Goal: Transaction & Acquisition: Purchase product/service

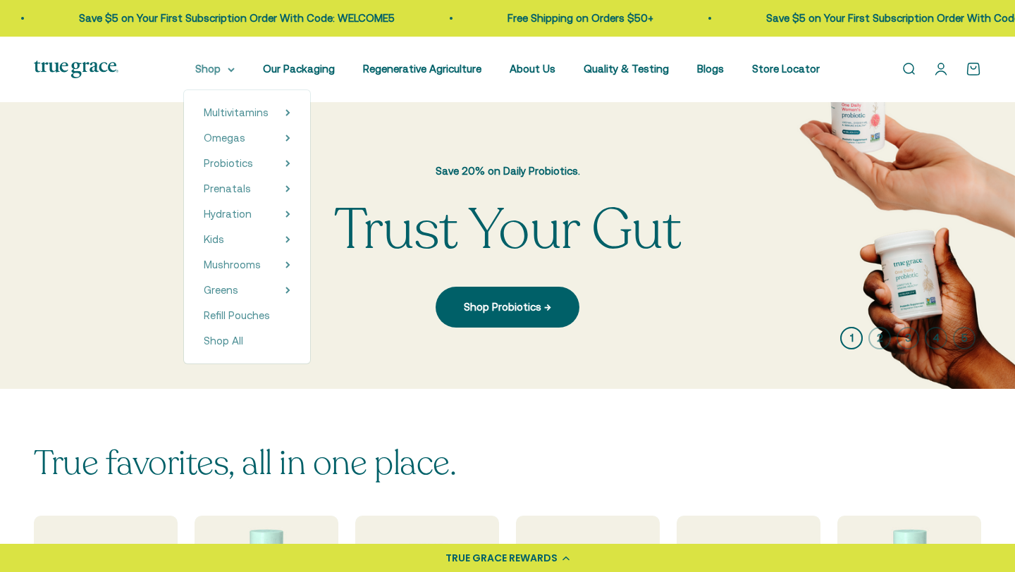
click at [223, 72] on summary "Shop" at bounding box center [214, 69] width 39 height 17
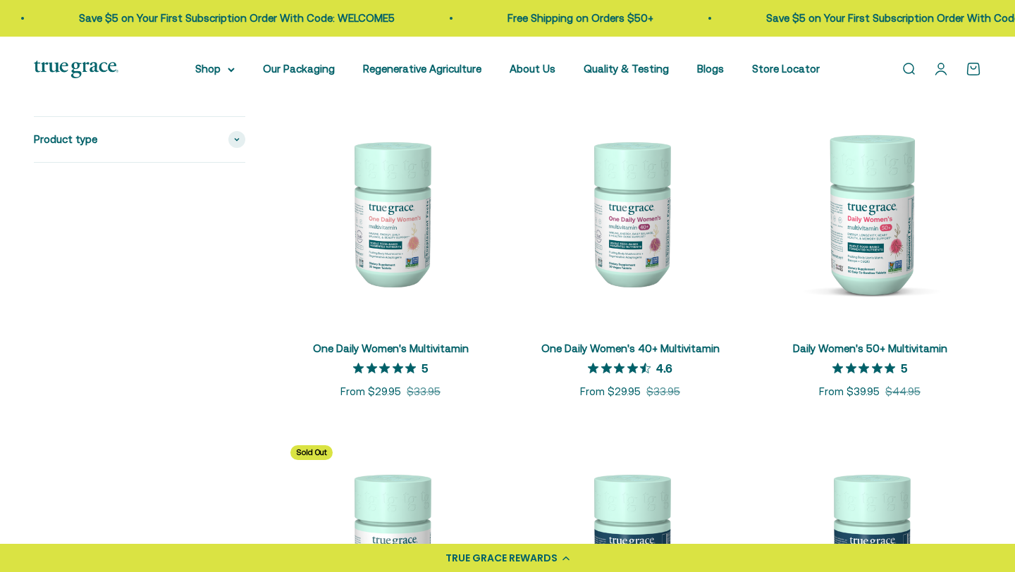
scroll to position [313, 0]
click at [355, 271] on img at bounding box center [390, 213] width 223 height 223
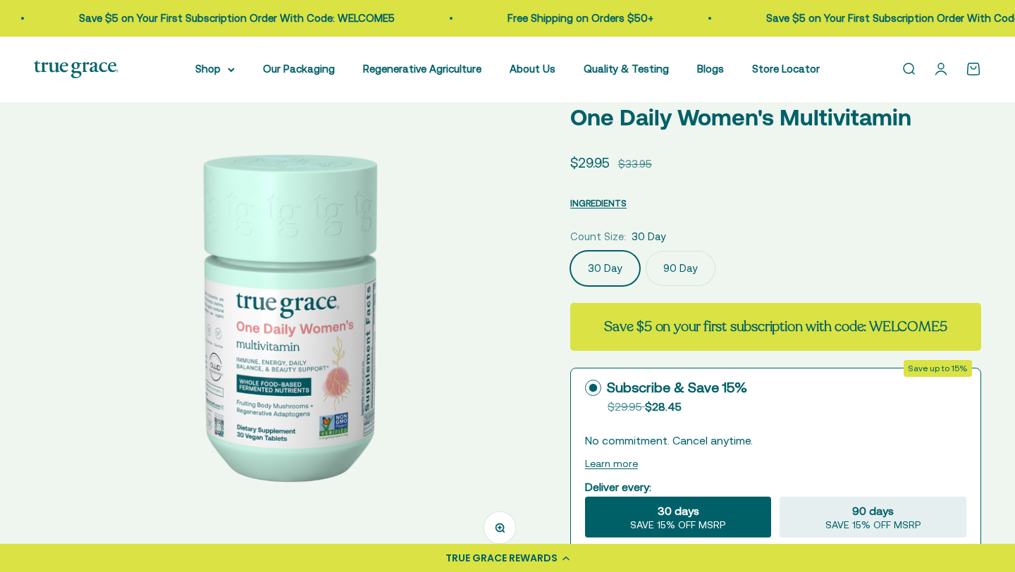
select select "3"
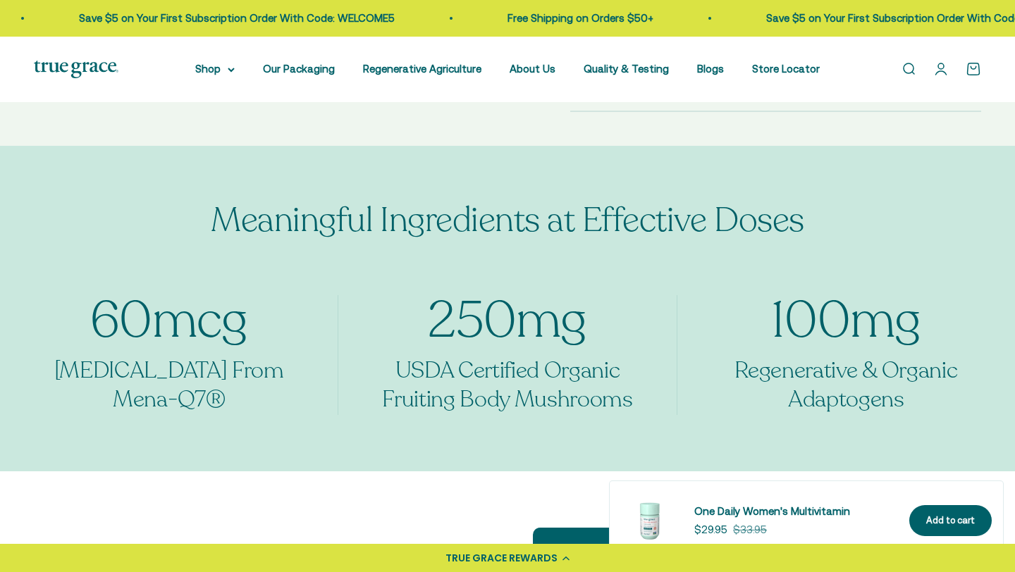
scroll to position [776, 0]
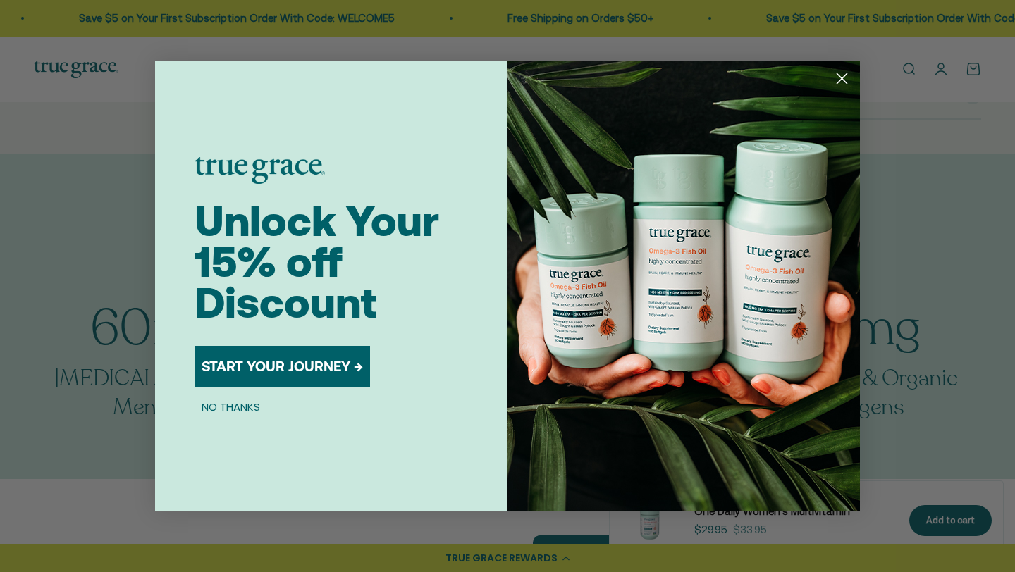
click at [833, 85] on circle "Close dialog" at bounding box center [841, 78] width 23 height 23
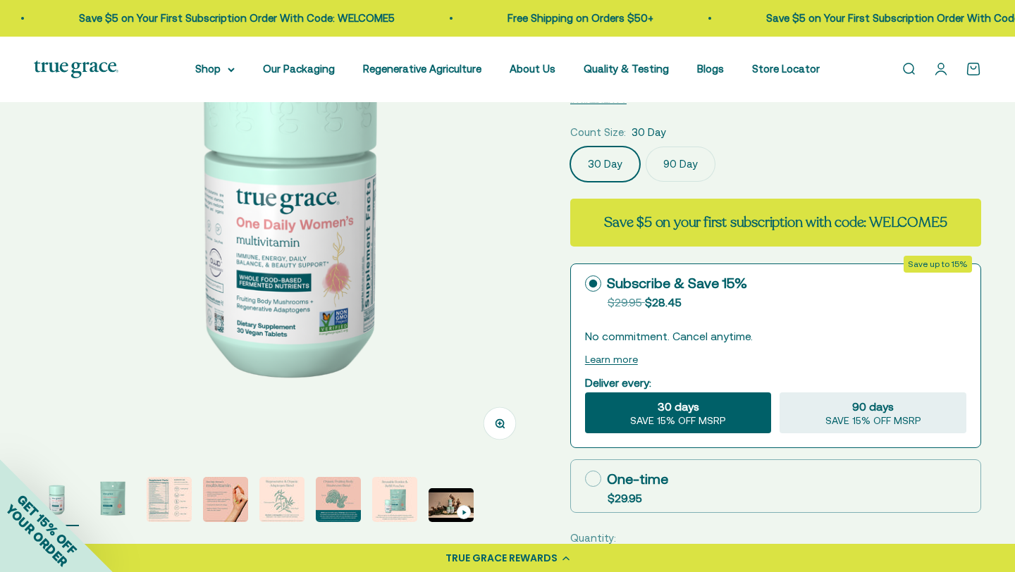
scroll to position [175, 0]
